Goal: Task Accomplishment & Management: Manage account settings

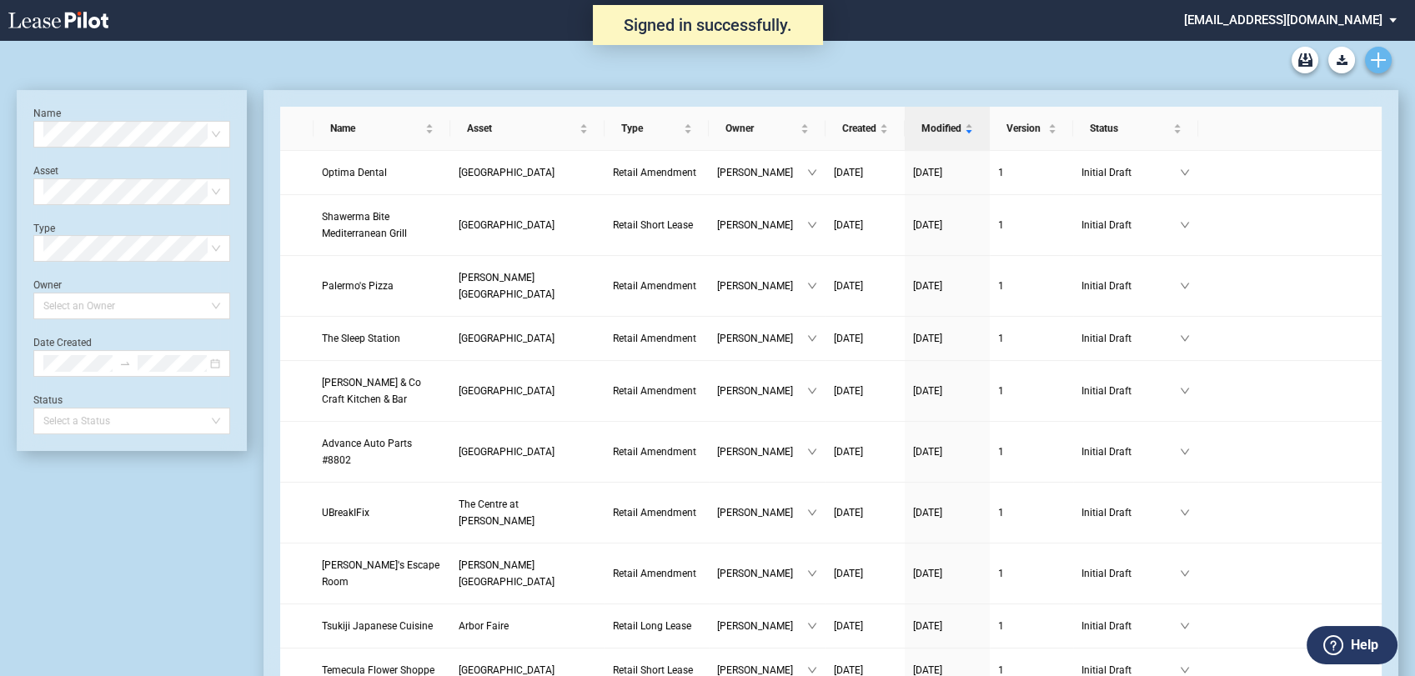
click at [1383, 59] on use "Create new document" at bounding box center [1378, 60] width 15 height 15
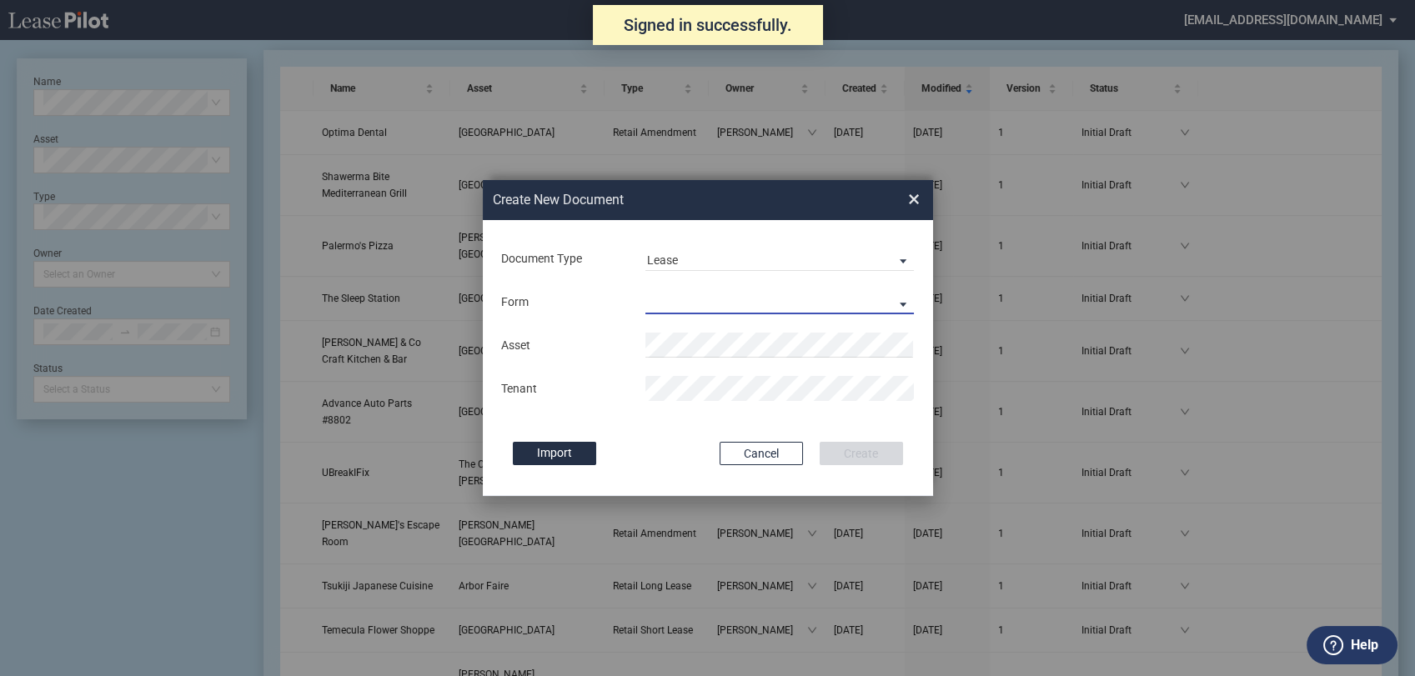
click at [694, 302] on md-select "Retail Long Lease Retail Short Lease" at bounding box center [779, 301] width 269 height 25
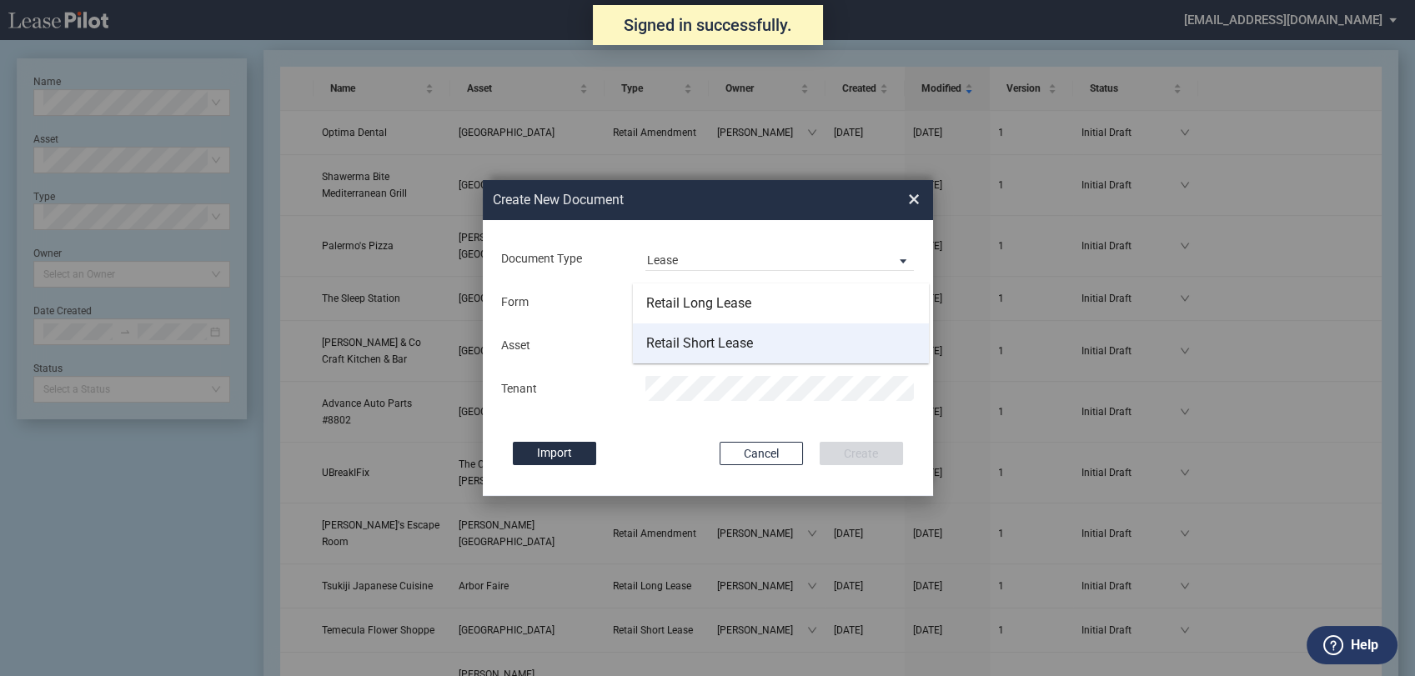
click at [699, 344] on div "Retail Short Lease" at bounding box center [699, 343] width 107 height 18
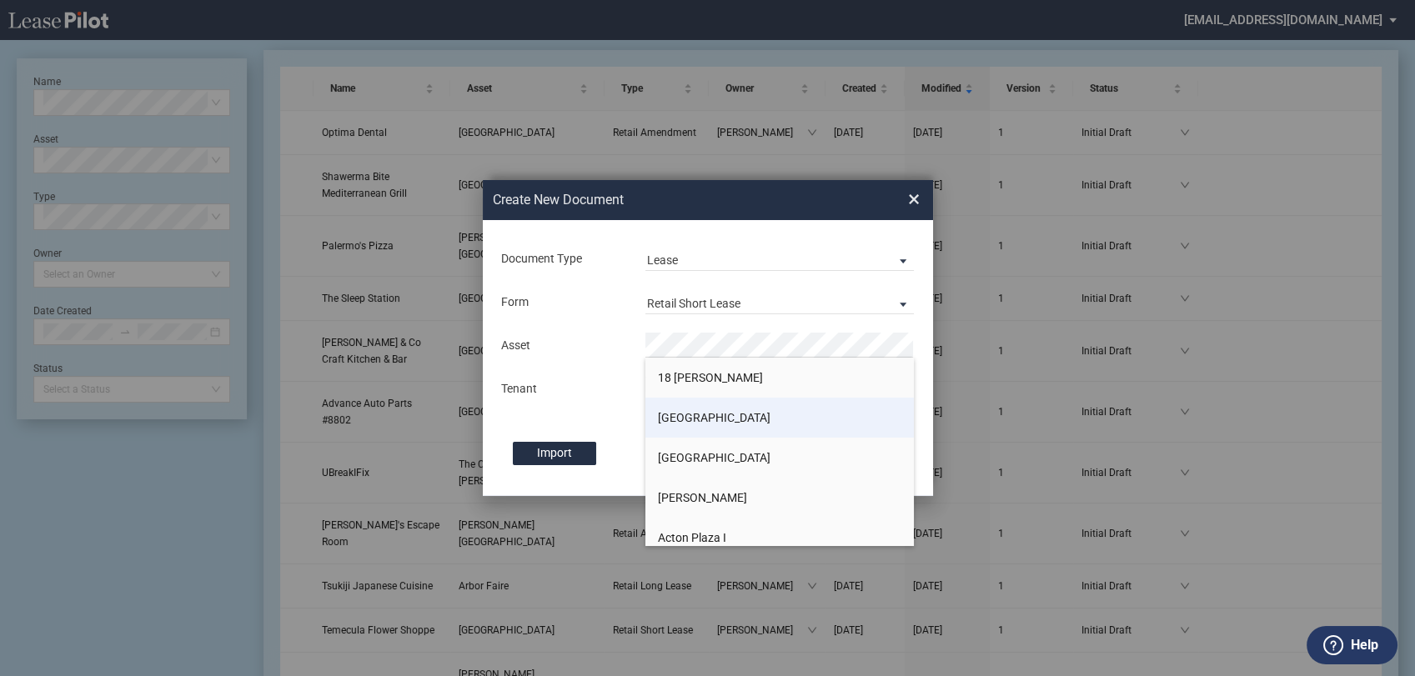
click at [680, 420] on span "[GEOGRAPHIC_DATA]" at bounding box center [714, 417] width 113 height 13
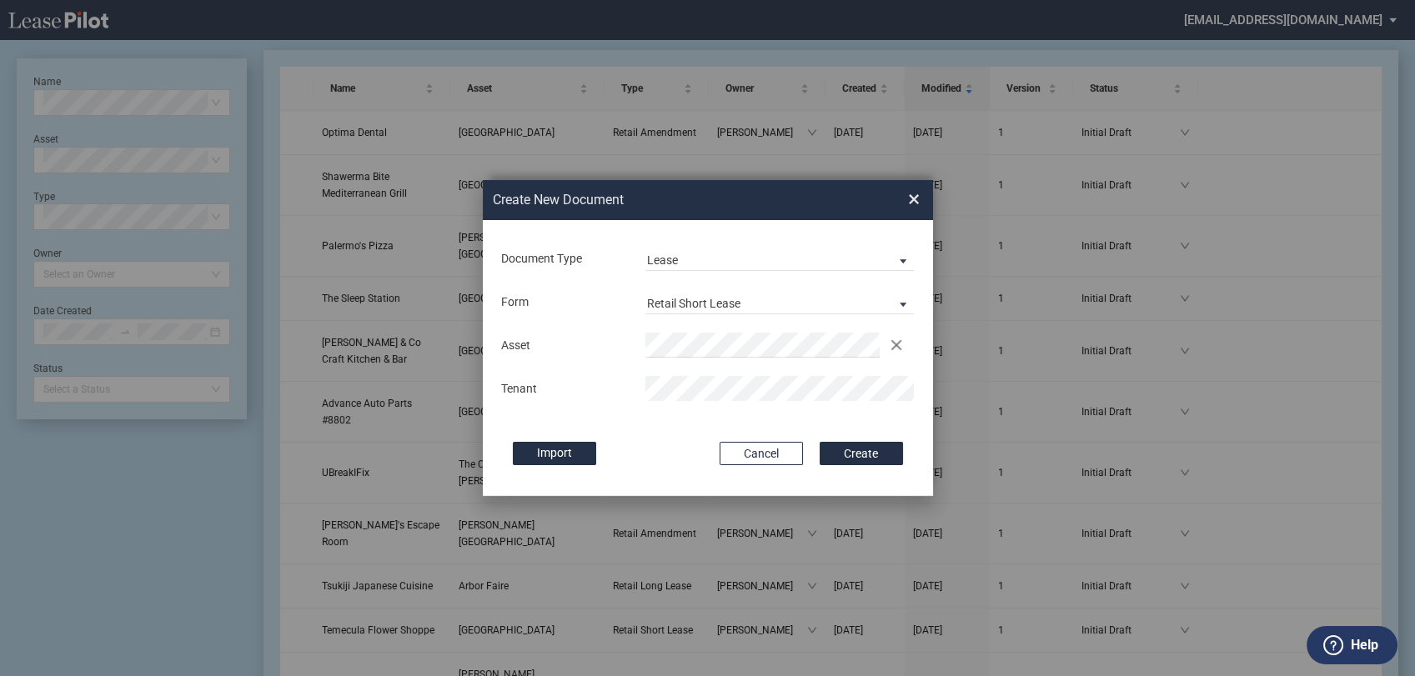
drag, startPoint x: 680, startPoint y: 409, endPoint x: 792, endPoint y: 438, distance: 115.5
click at [681, 409] on div "Document Type Lease Lease Amendment Deal Type Retail Deal Type Retail Form Reta…" at bounding box center [708, 358] width 450 height 276
click at [847, 450] on button "Create" at bounding box center [861, 453] width 83 height 23
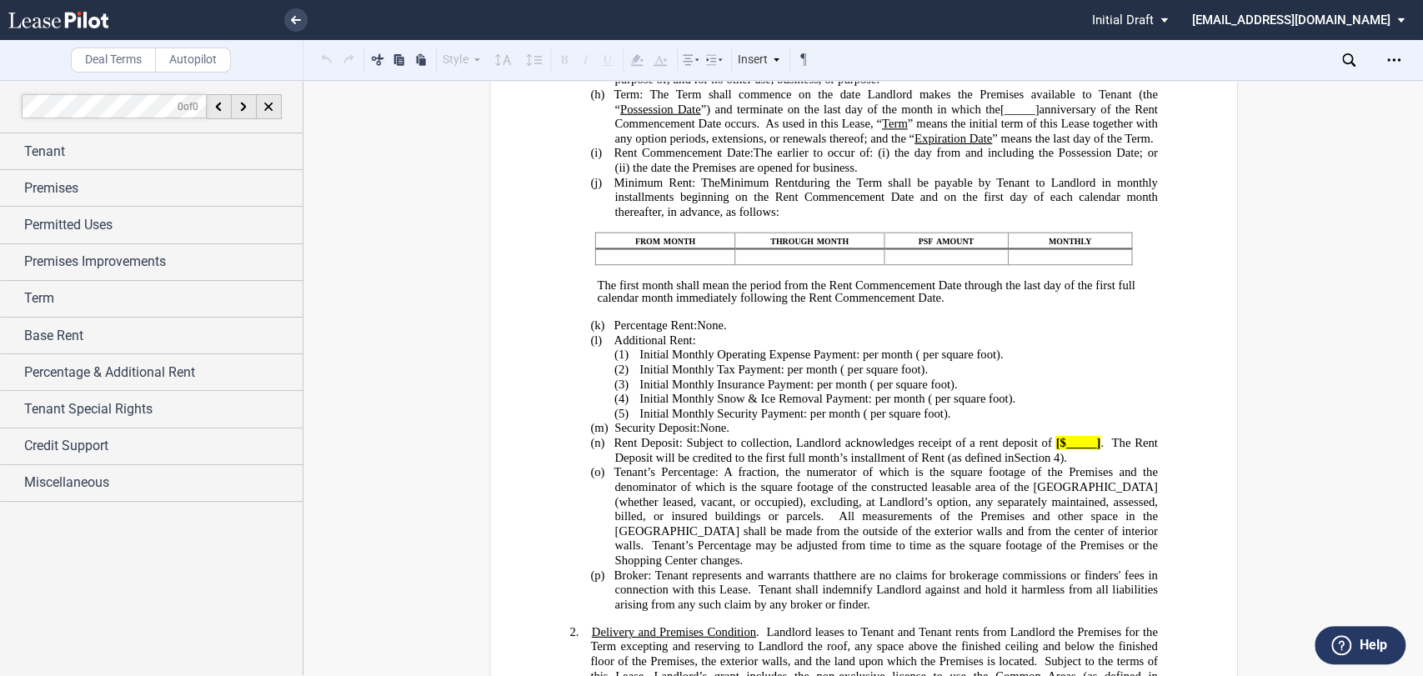
scroll to position [463, 0]
click at [1348, 54] on use at bounding box center [1349, 59] width 13 height 13
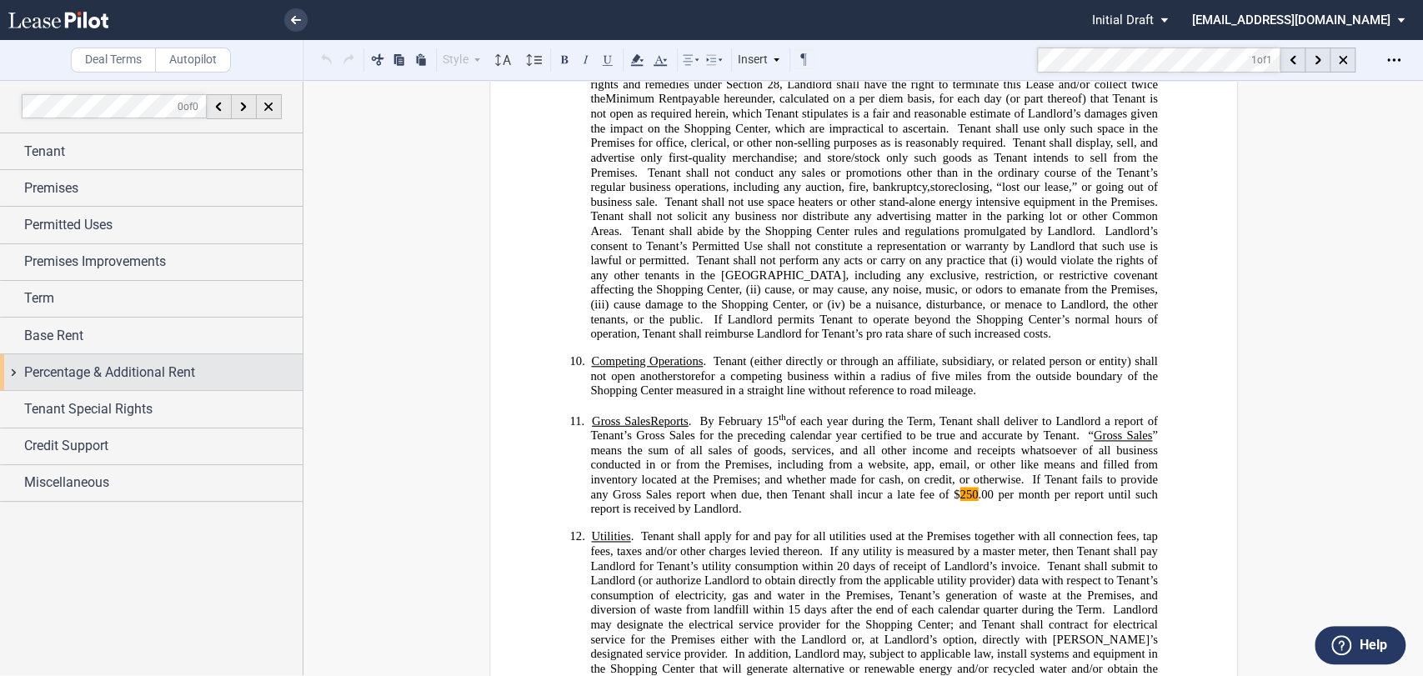
click at [48, 366] on span "Percentage & Additional Rent" at bounding box center [109, 373] width 171 height 20
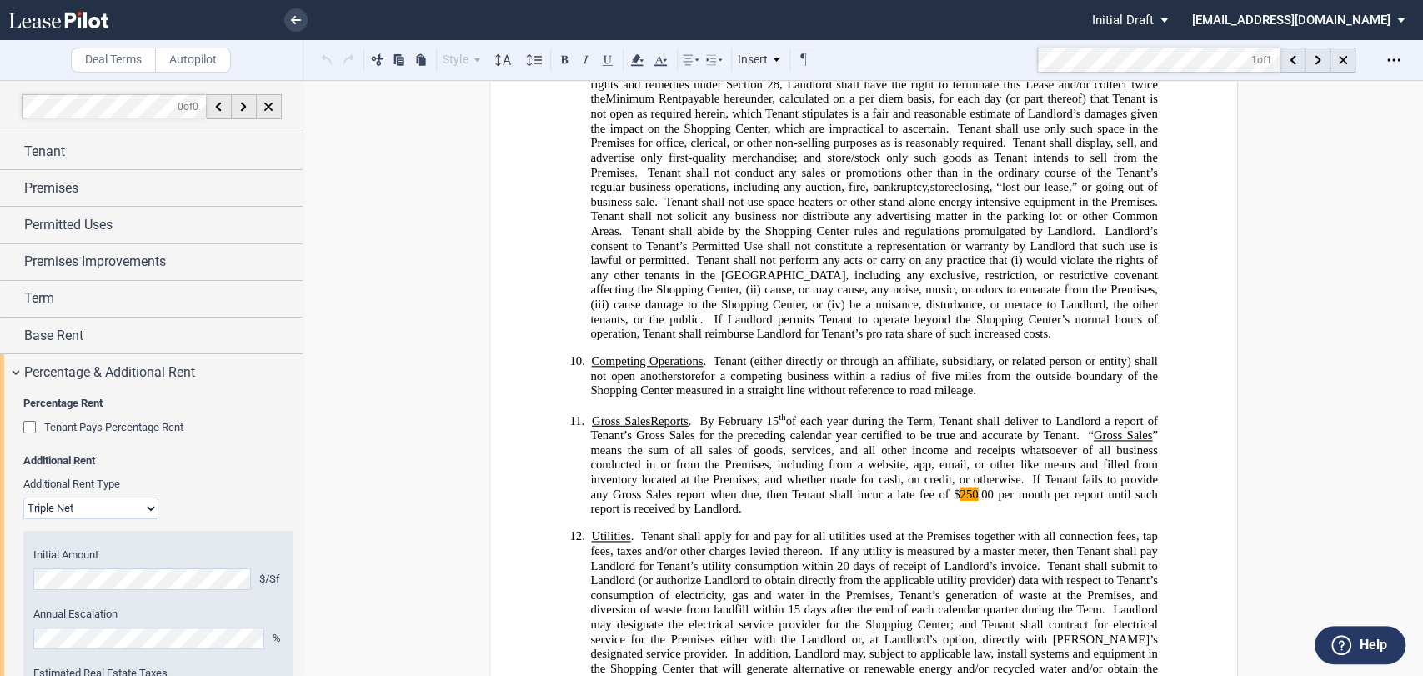
click at [64, 429] on span "Tenant Pays Percentage Rent" at bounding box center [113, 427] width 139 height 13
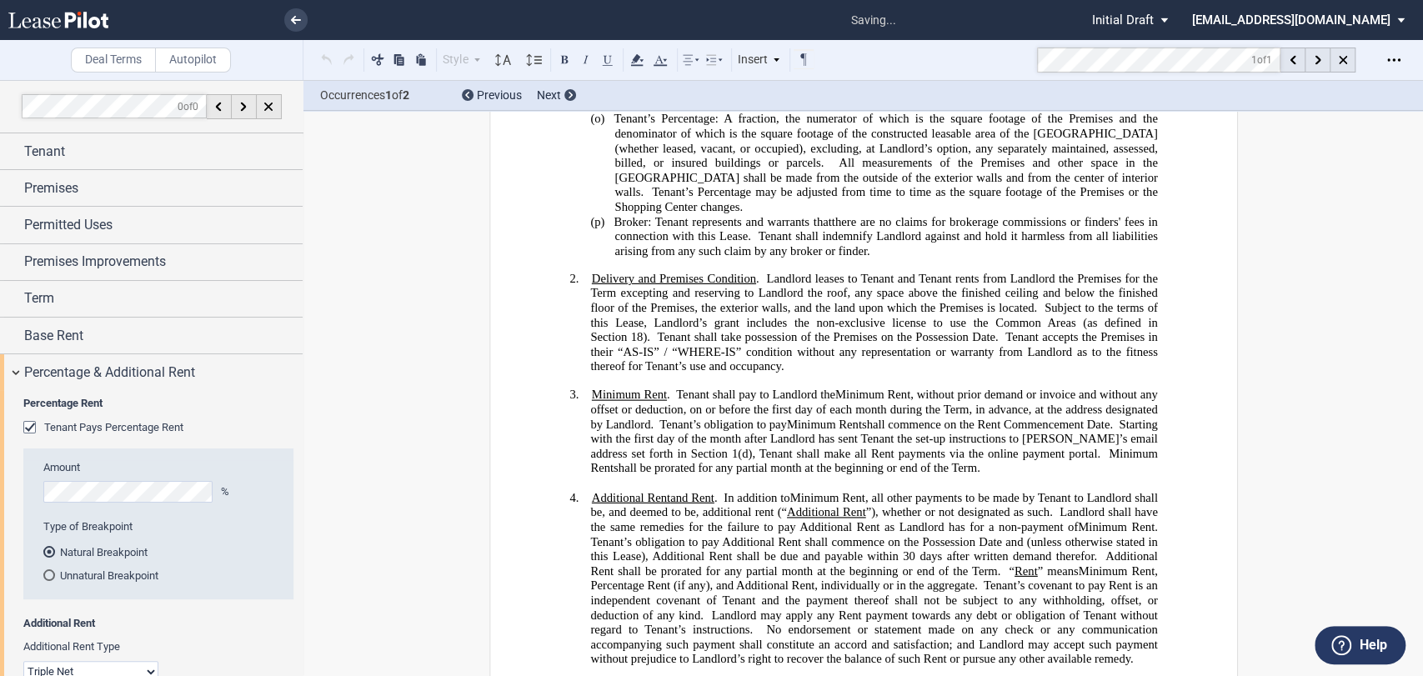
scroll to position [453, 0]
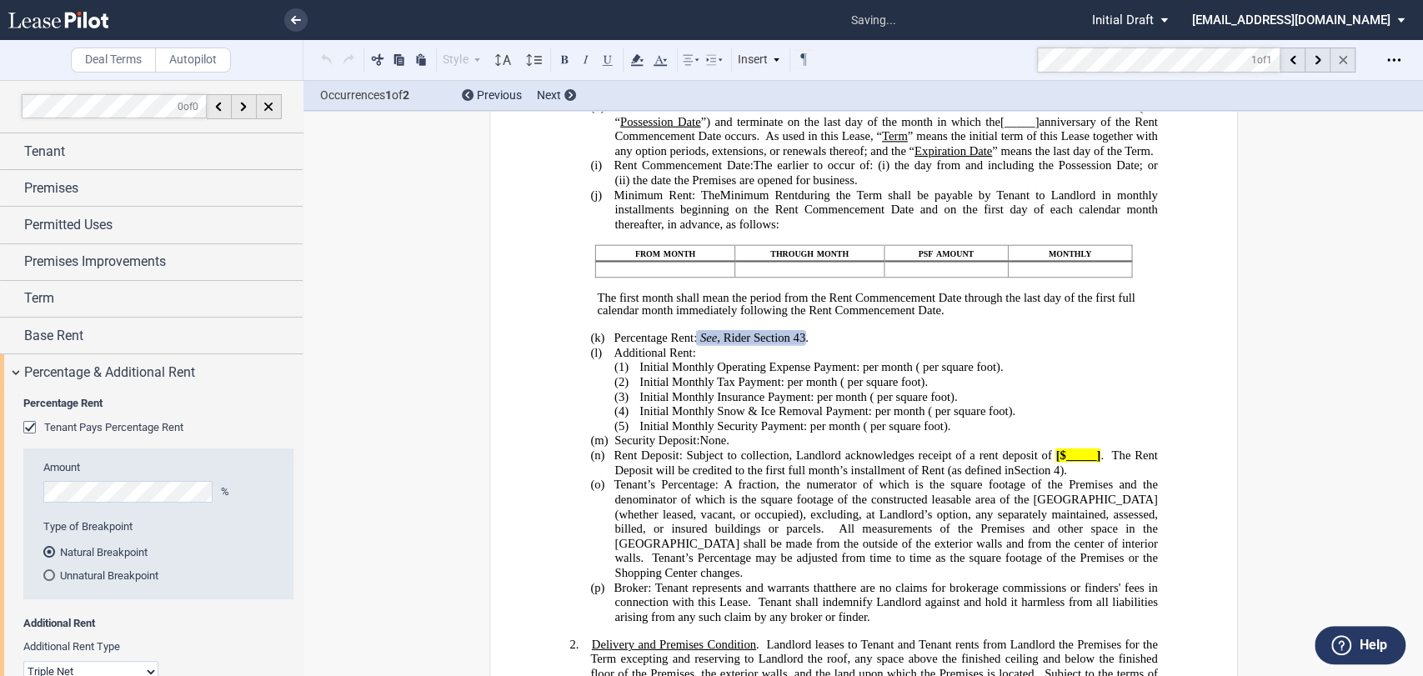
click at [1342, 63] on icon at bounding box center [1343, 60] width 8 height 8
click at [1349, 63] on use at bounding box center [1349, 59] width 13 height 13
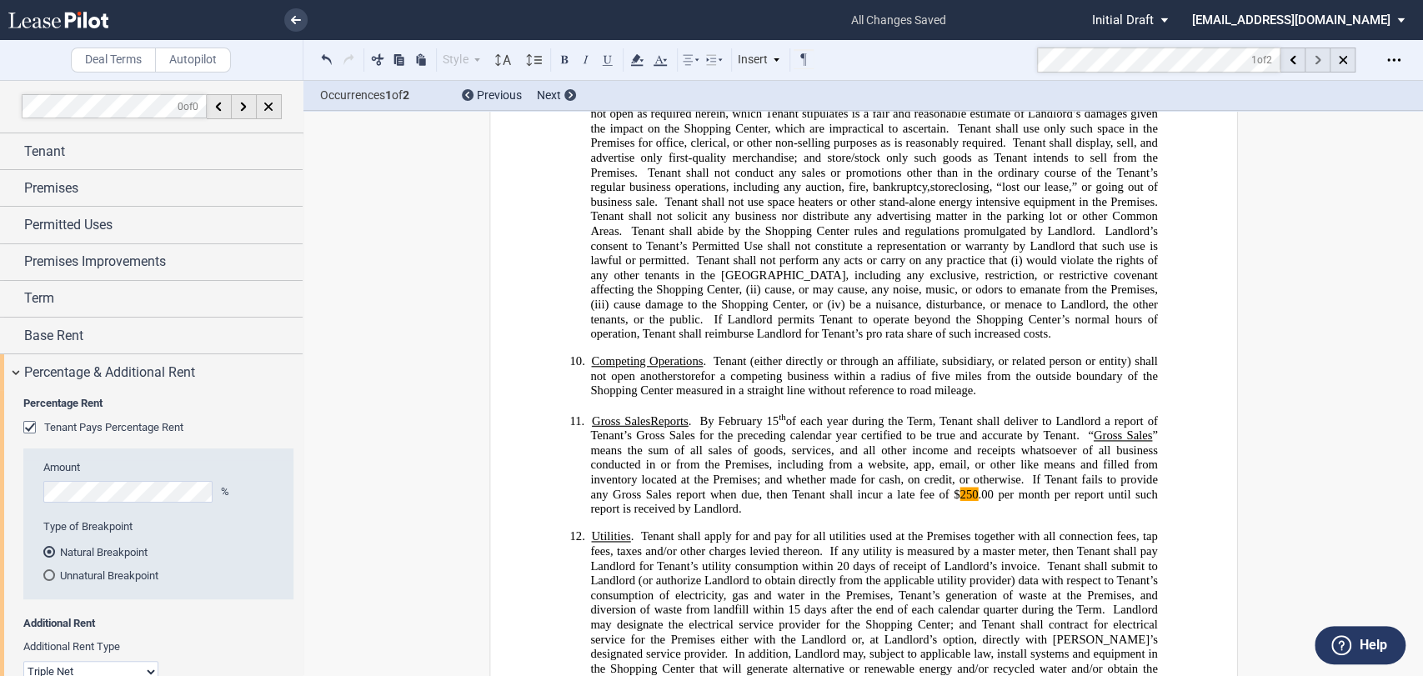
click at [1311, 61] on div at bounding box center [1318, 60] width 25 height 25
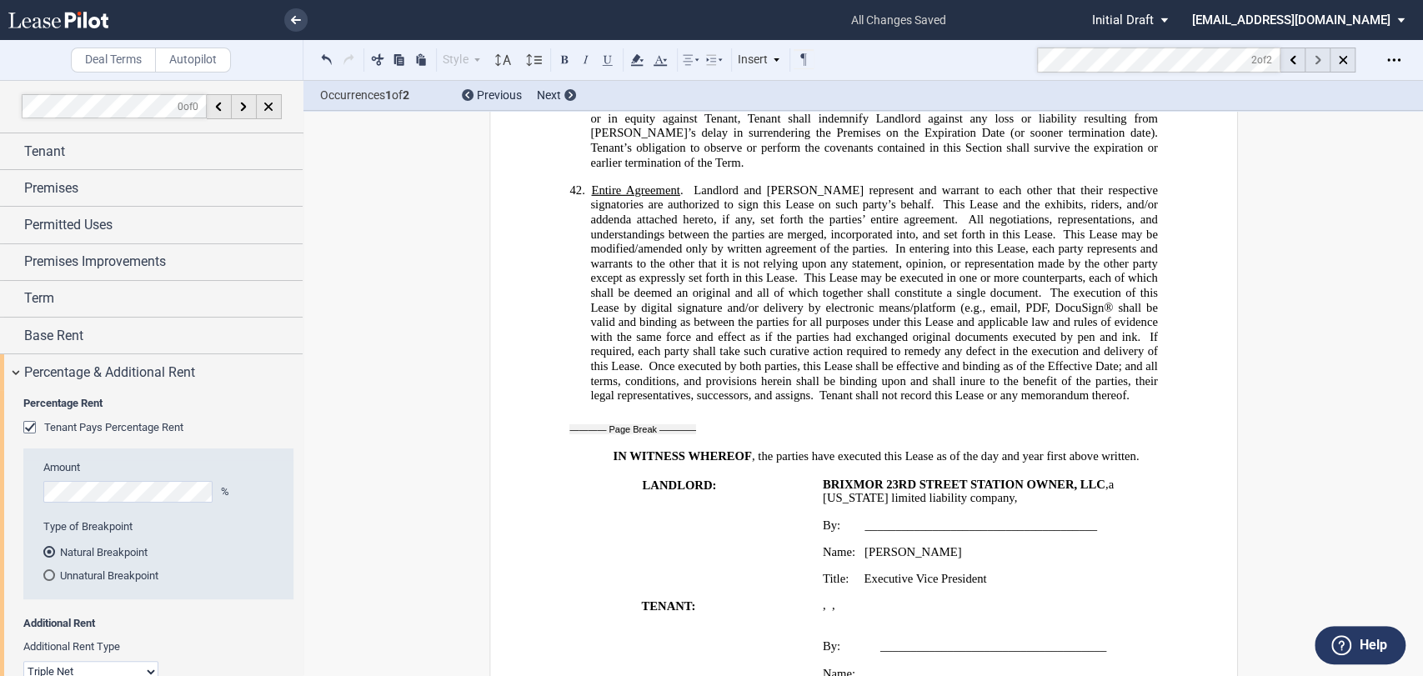
scroll to position [10169, 0]
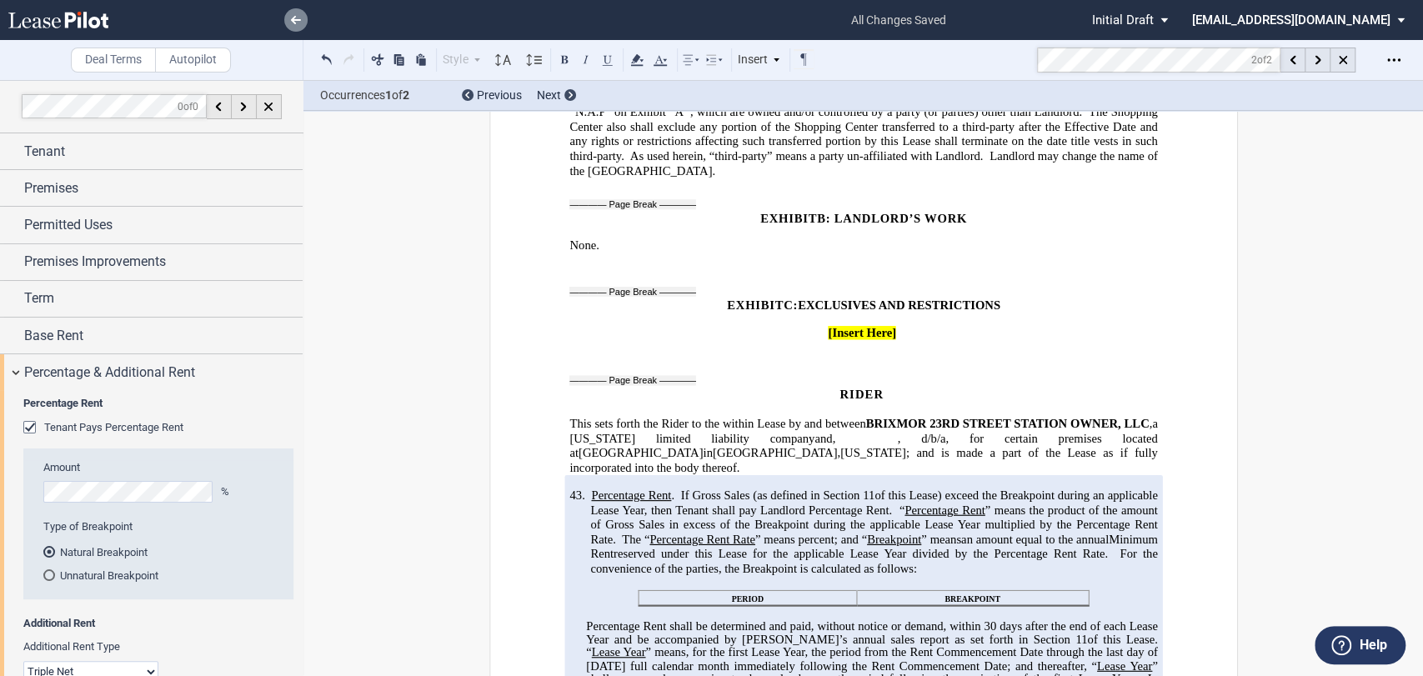
click at [297, 22] on icon at bounding box center [296, 20] width 10 height 8
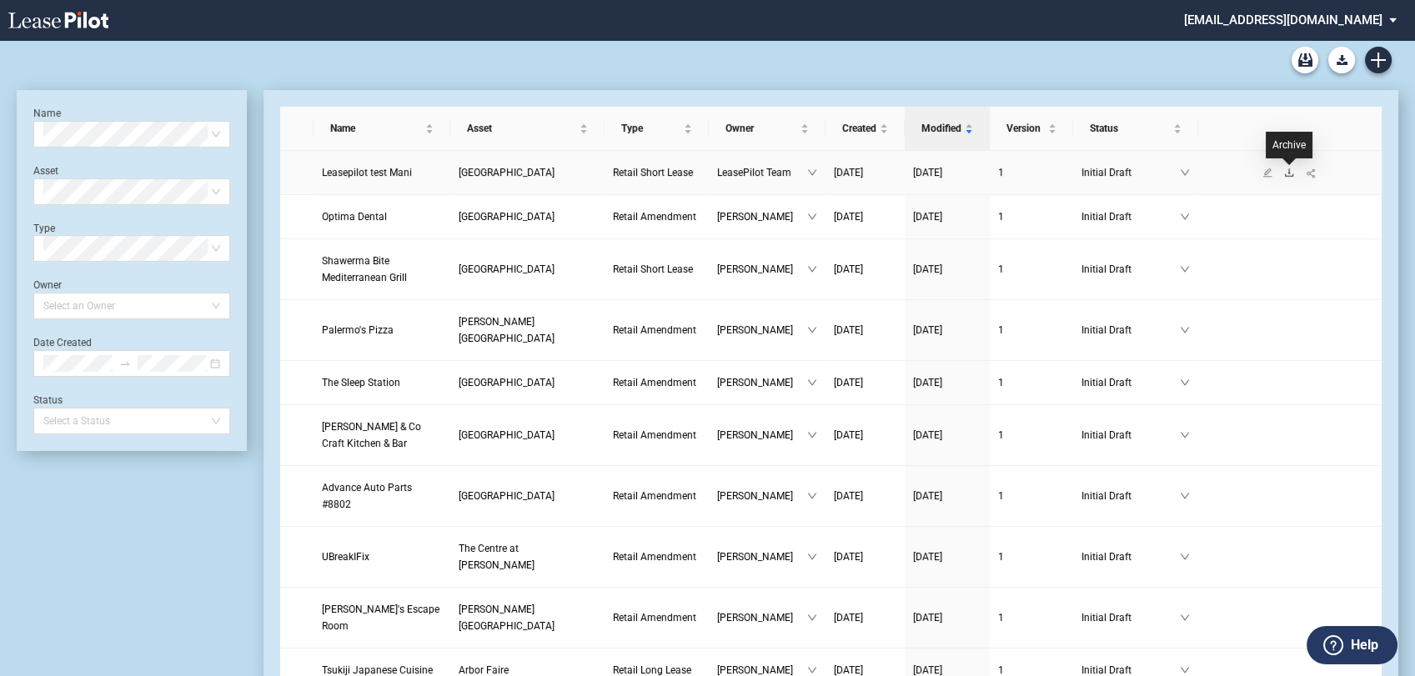
click at [1288, 173] on icon "download" at bounding box center [1289, 172] width 8 height 8
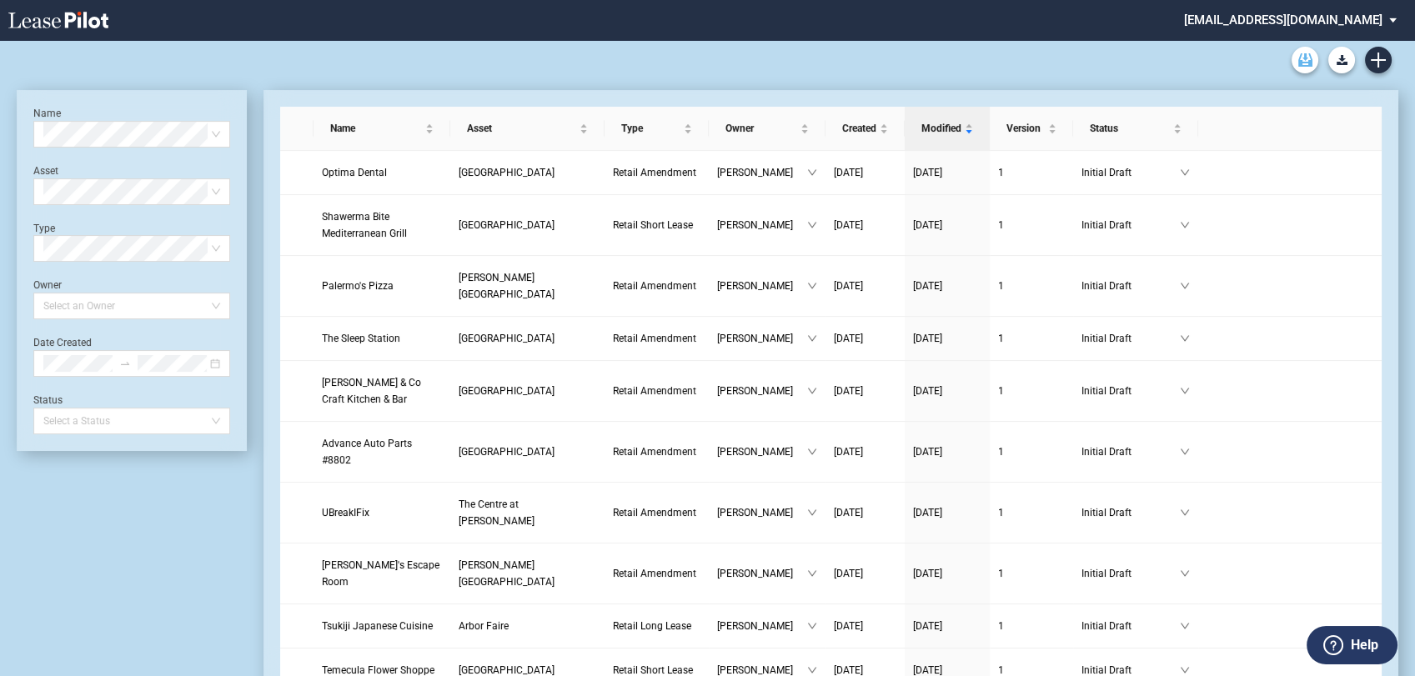
click at [1299, 65] on use "Archive" at bounding box center [1305, 59] width 14 height 13
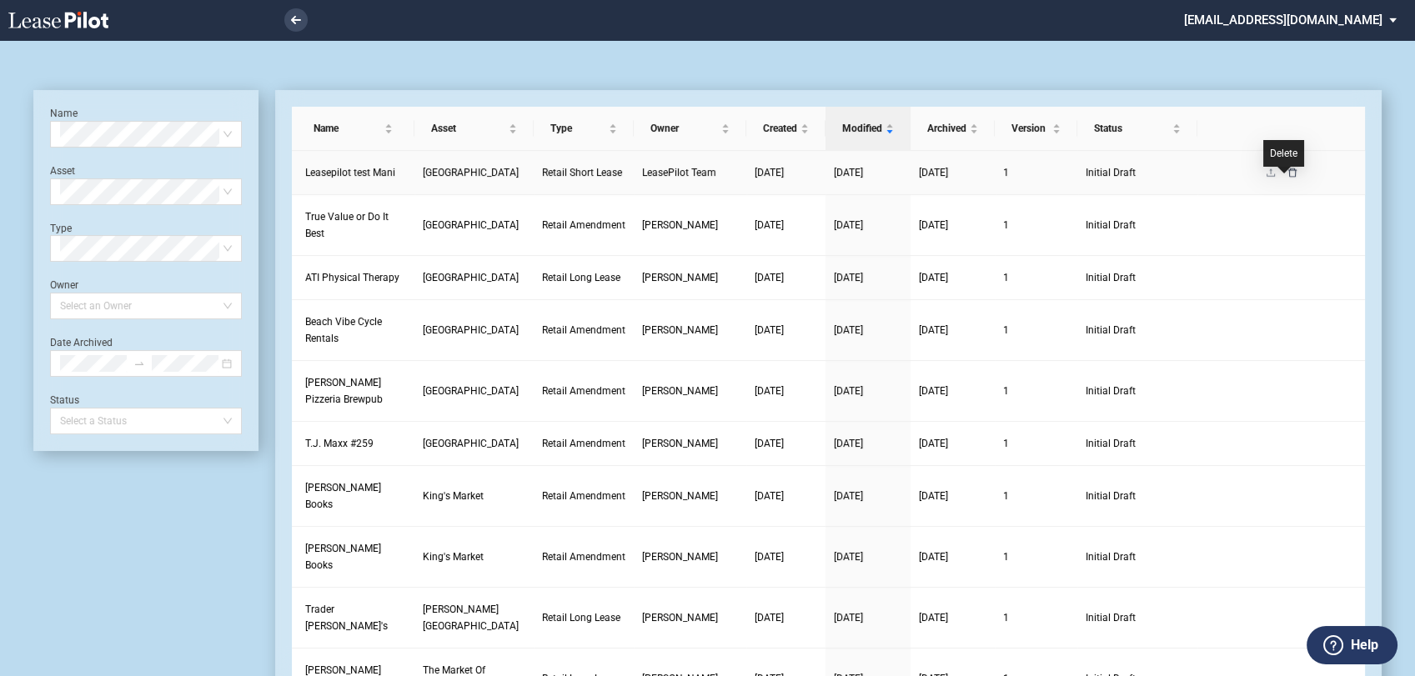
click at [1288, 178] on icon "delete" at bounding box center [1293, 173] width 10 height 10
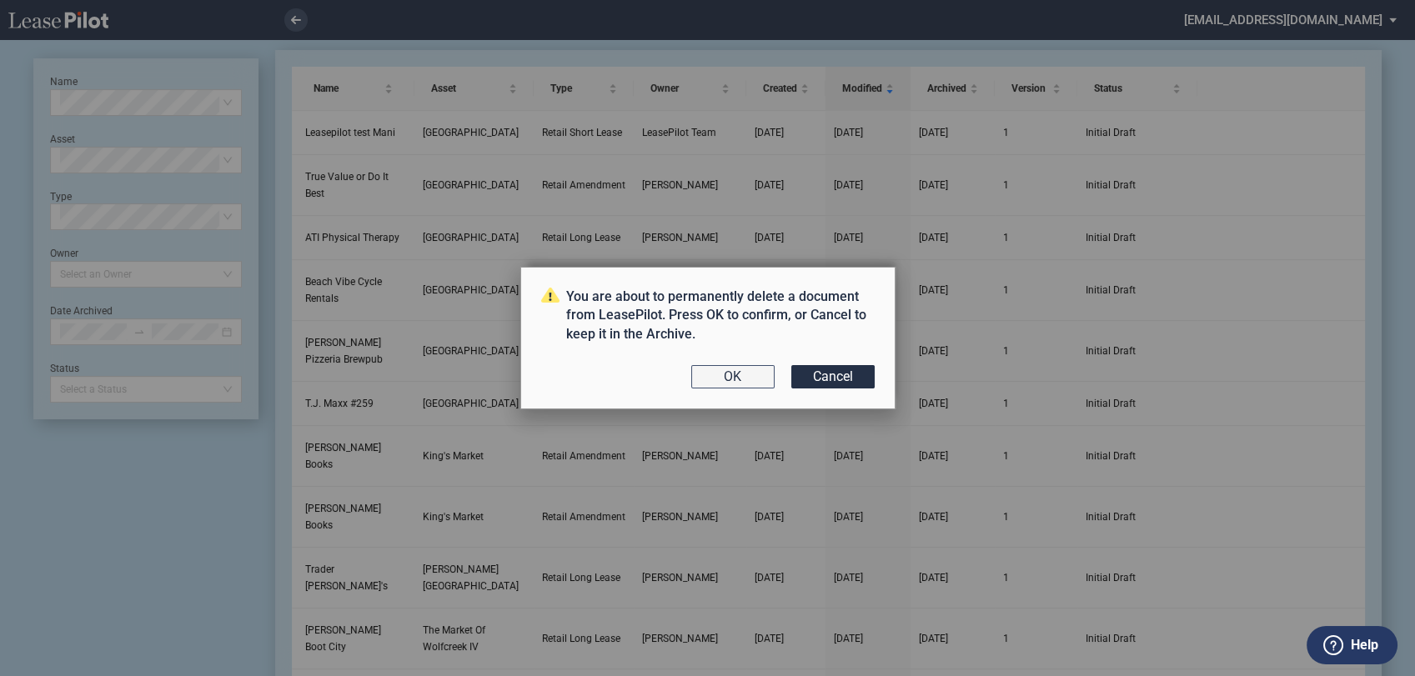
click at [719, 375] on button "OK" at bounding box center [732, 376] width 83 height 23
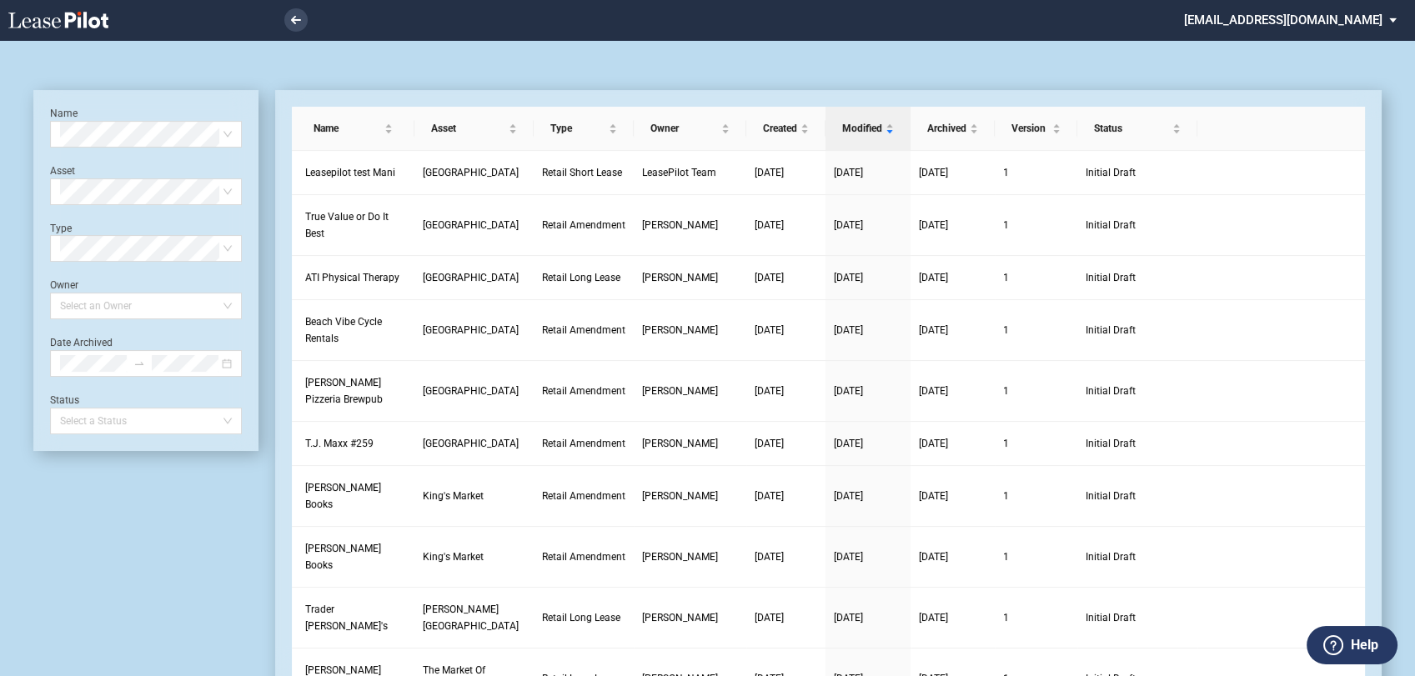
scroll to position [40, 0]
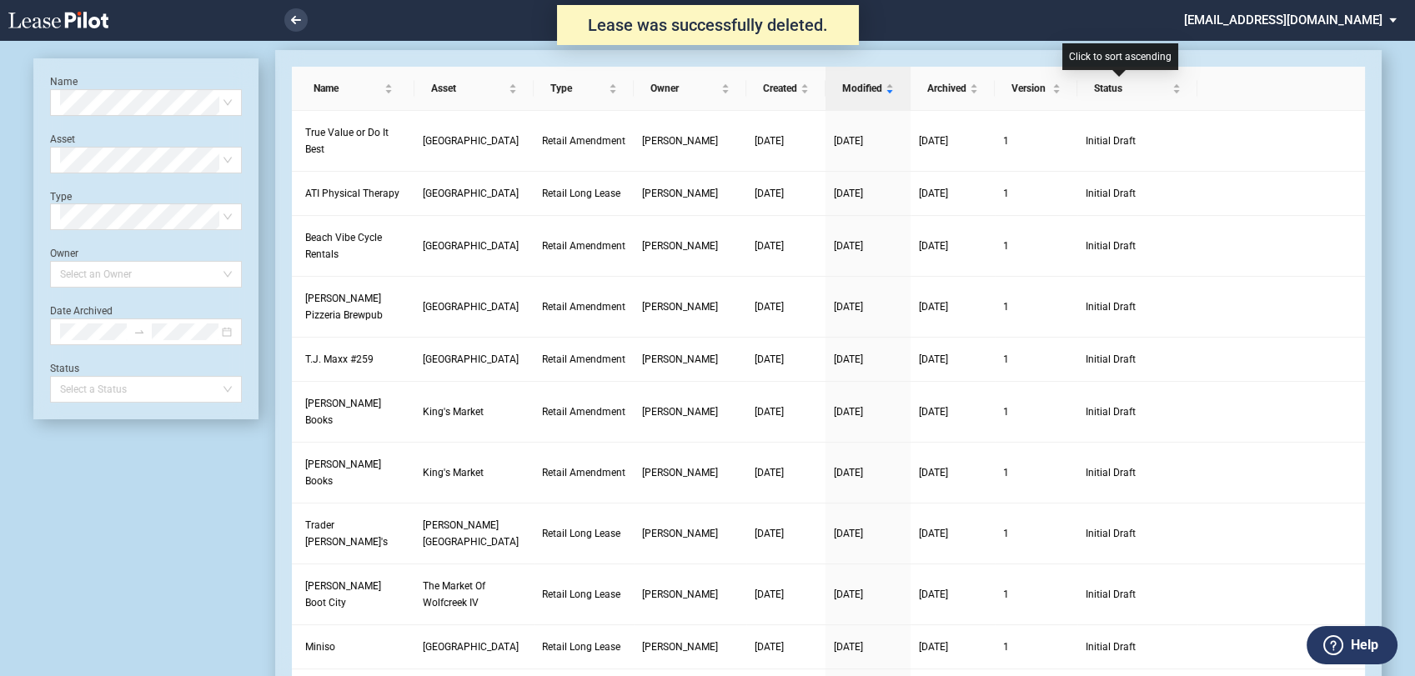
scroll to position [40, 0]
click at [1277, 24] on md-select "[EMAIL_ADDRESS][DOMAIN_NAME] Admin Area Form Management Building Management Use…" at bounding box center [1296, 19] width 228 height 38
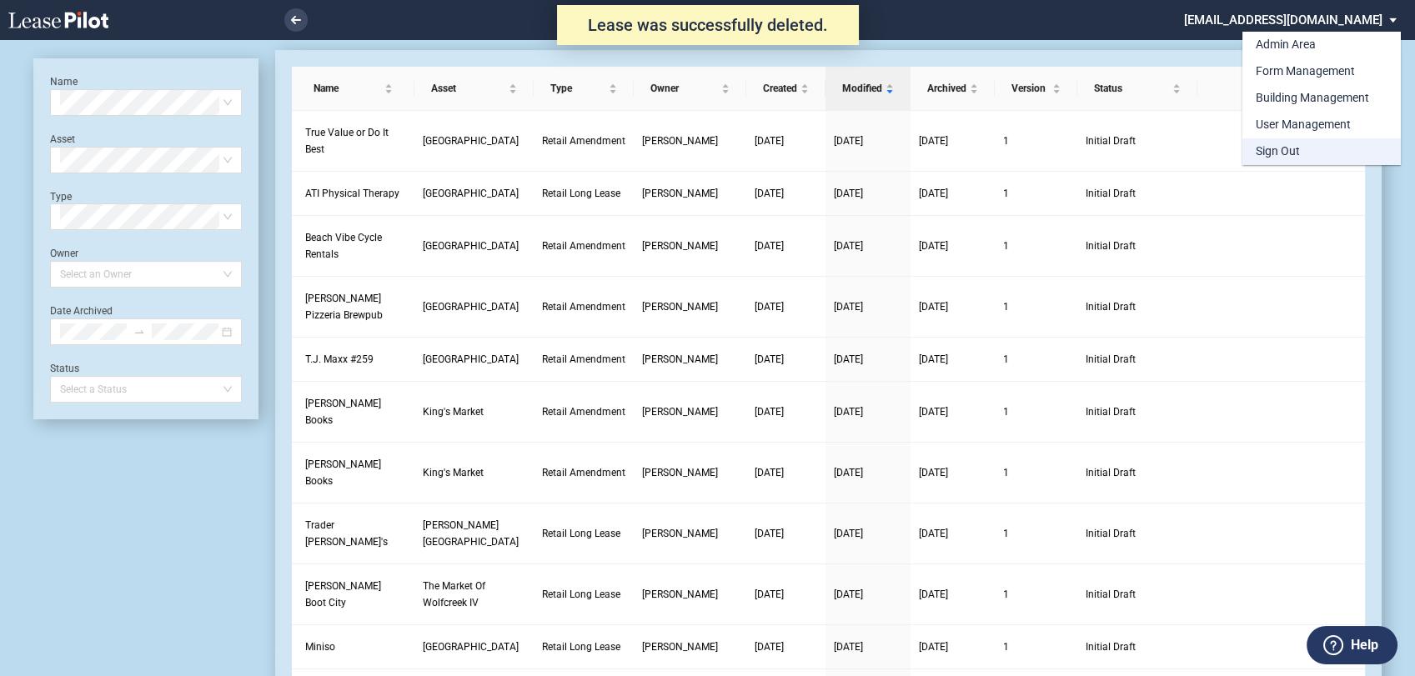
click at [1272, 157] on div "Sign Out" at bounding box center [1278, 151] width 44 height 17
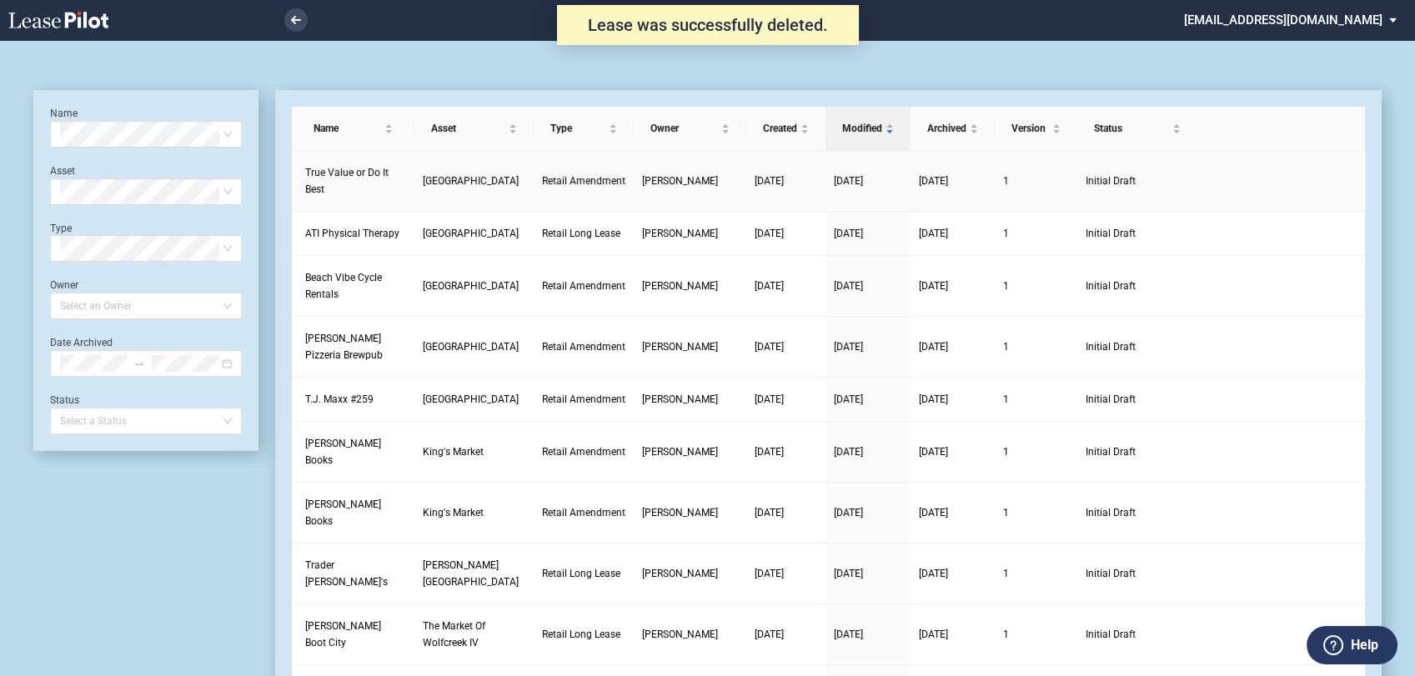
scroll to position [40, 0]
